Goal: Download file/media

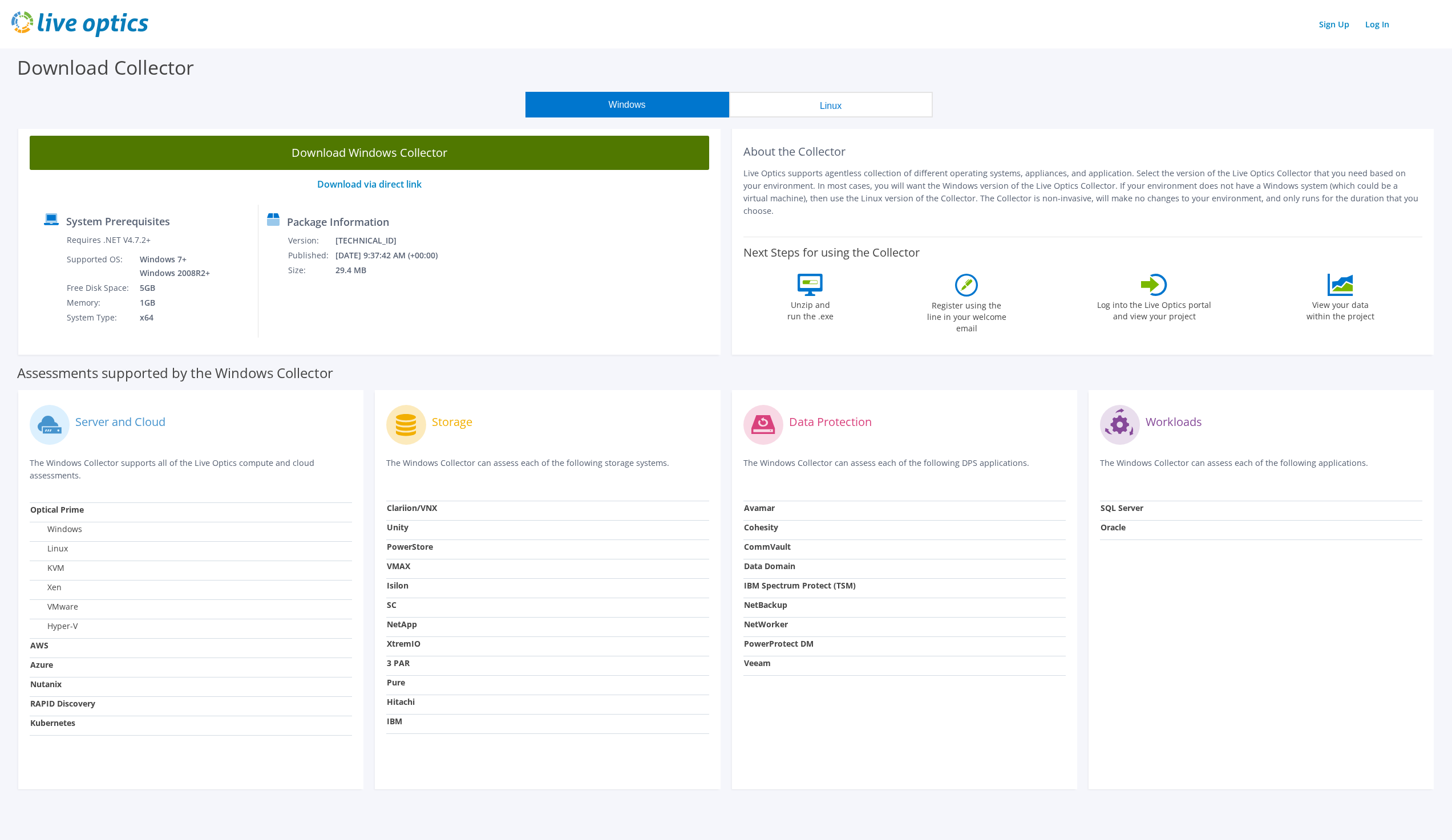
click at [442, 158] on link "Download Windows Collector" at bounding box center [369, 153] width 679 height 34
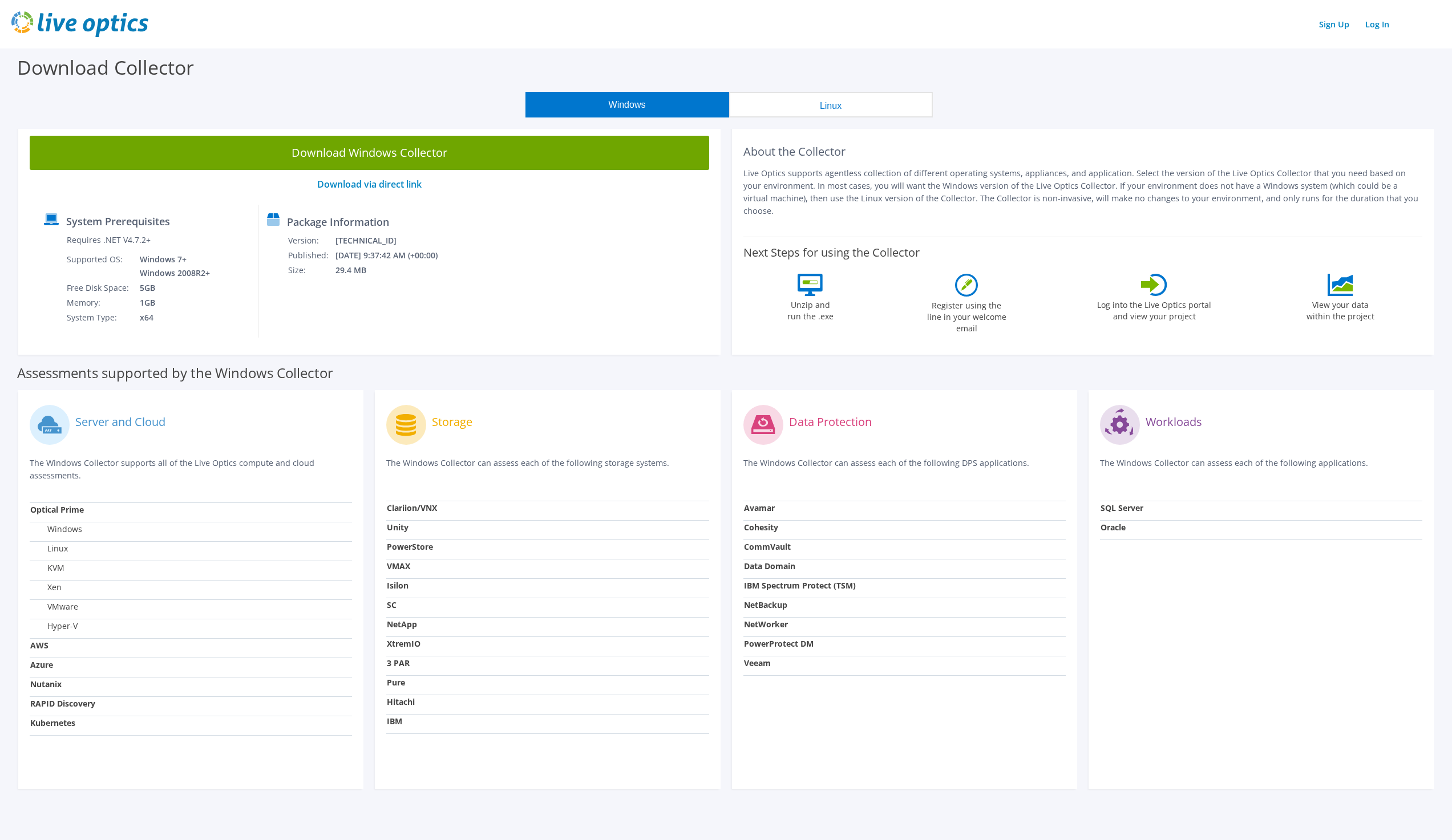
click at [239, 66] on div "Download Collector" at bounding box center [726, 70] width 1440 height 44
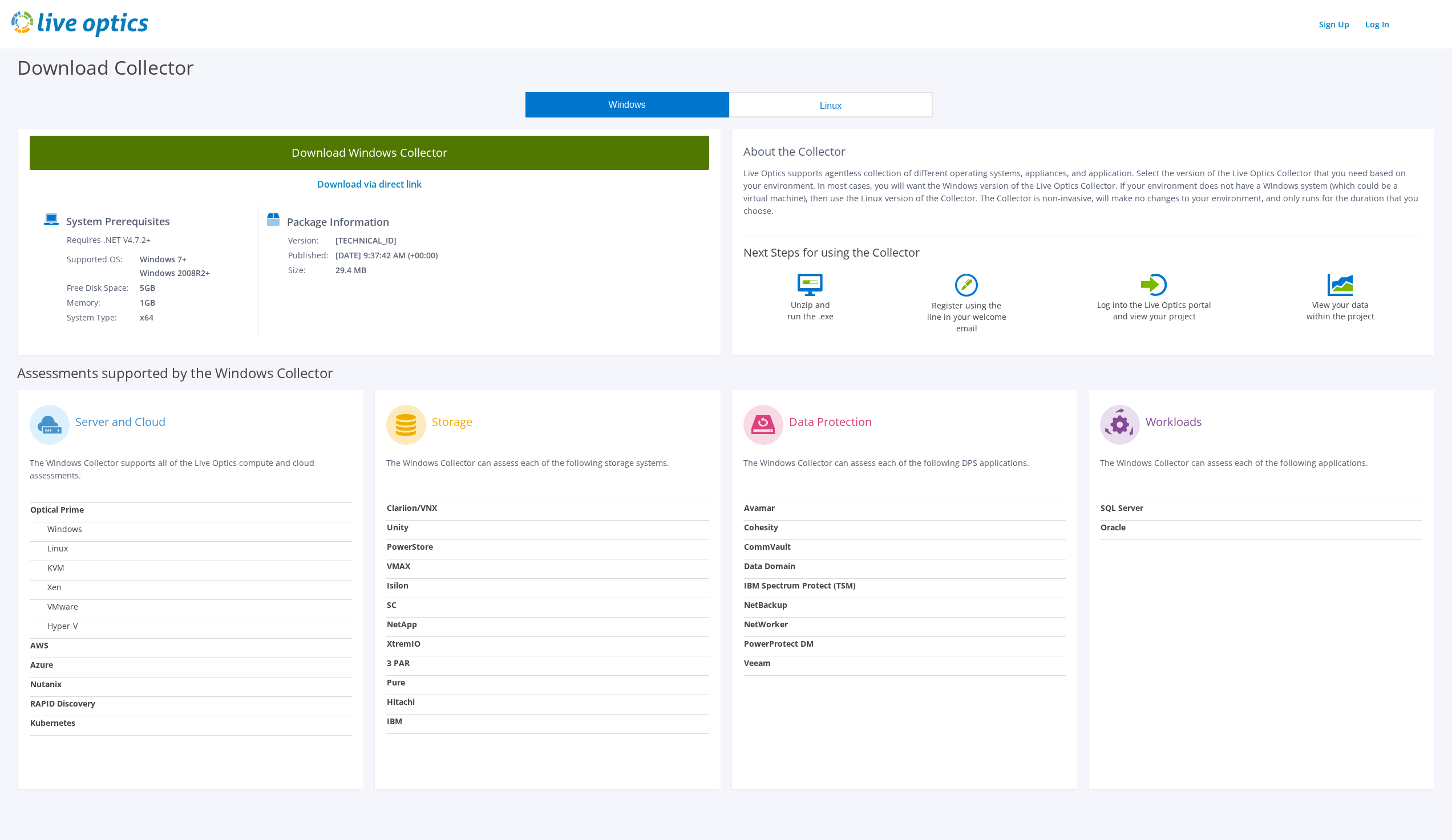
scroll to position [7, 0]
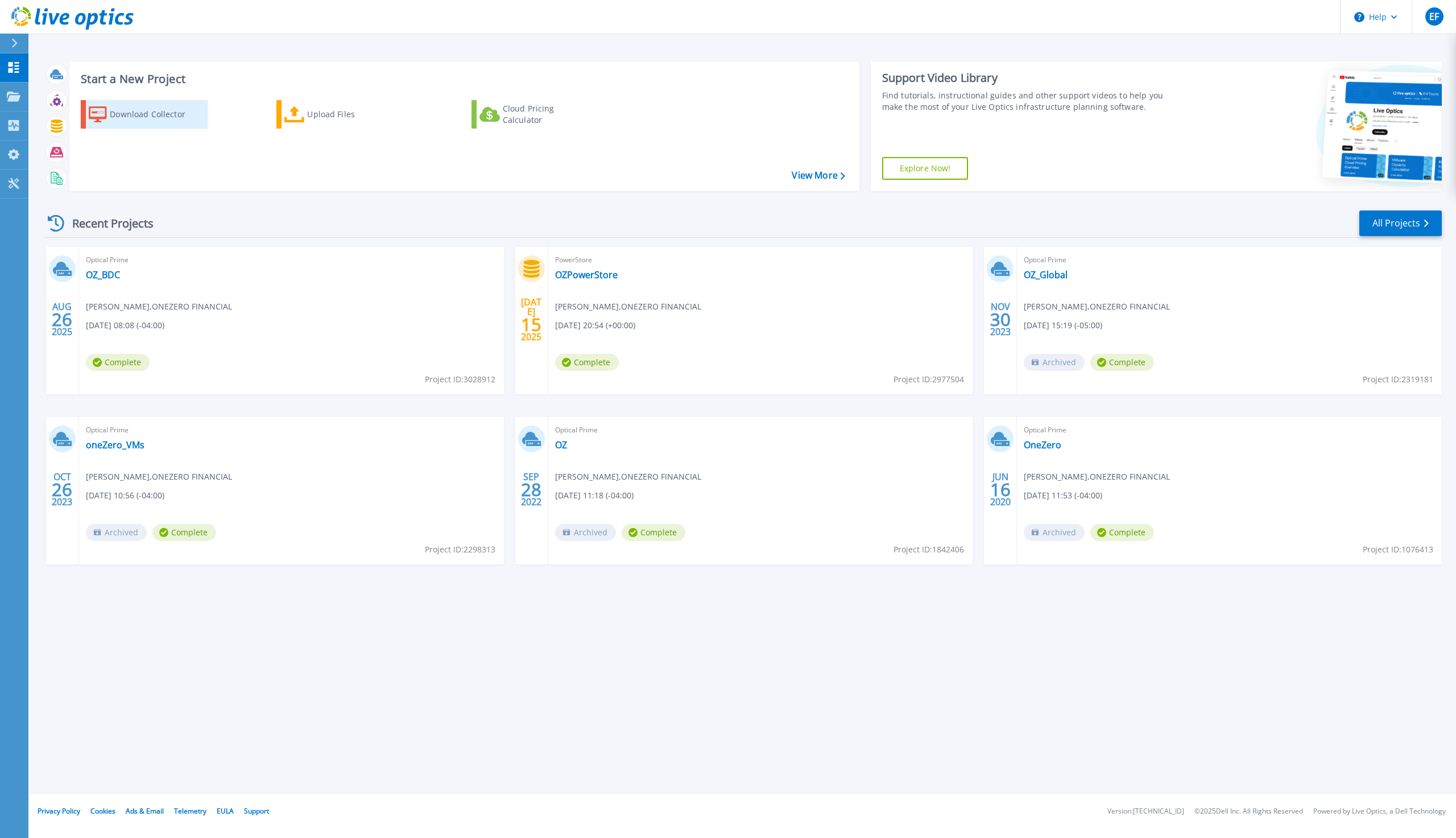
click at [147, 113] on div "Download Collector" at bounding box center [155, 114] width 91 height 23
